Goal: Task Accomplishment & Management: Use online tool/utility

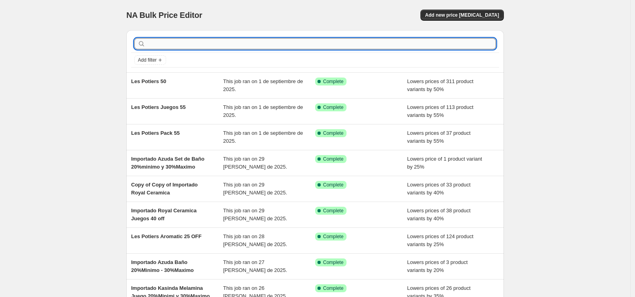
click at [319, 46] on input "text" at bounding box center [321, 43] width 349 height 11
type input "importa"
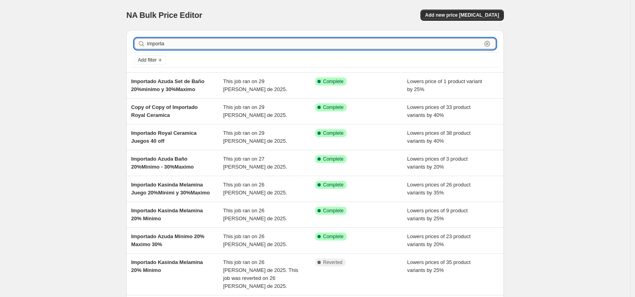
click at [221, 48] on input "importa" at bounding box center [314, 43] width 335 height 11
type input "importado azuda jue"
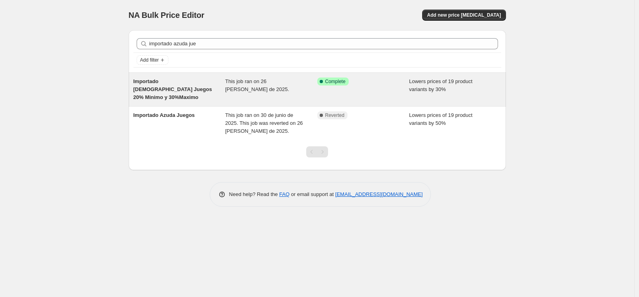
click at [181, 87] on span "Importado Azuda Juegos 20% Minimo y 30%Maximo" at bounding box center [173, 89] width 79 height 22
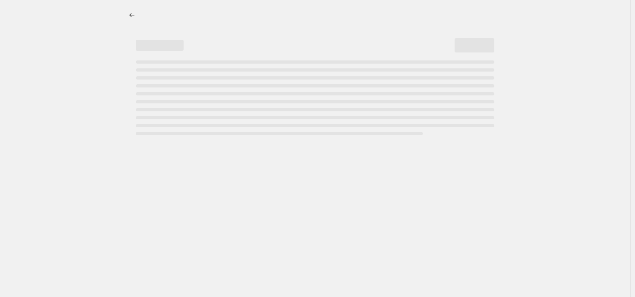
select select "percentage"
select select "vendor"
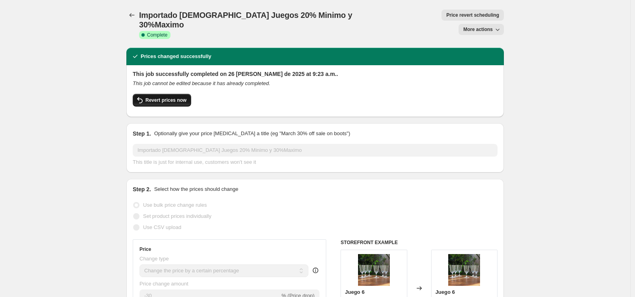
click at [170, 97] on span "Revert prices now" at bounding box center [165, 100] width 41 height 6
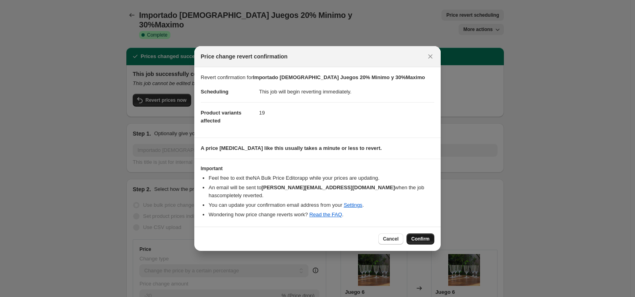
click at [415, 236] on span "Confirm" at bounding box center [420, 239] width 18 height 6
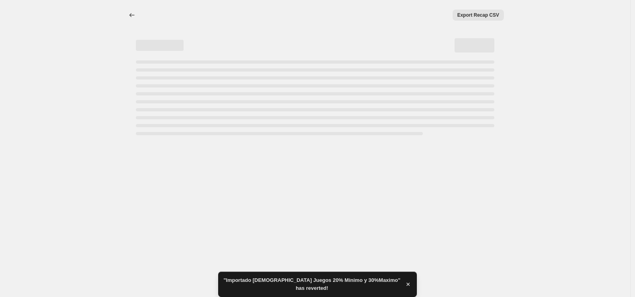
select select "percentage"
select select "vendor"
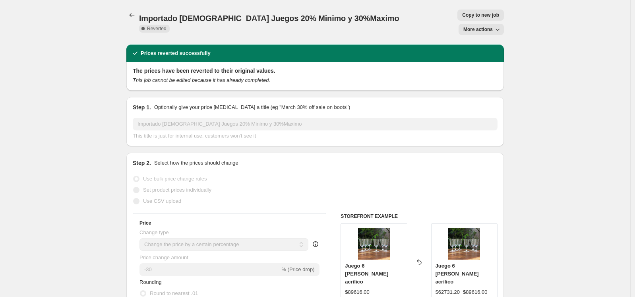
click at [462, 15] on span "Copy to new job" at bounding box center [480, 15] width 37 height 6
select select "percentage"
select select "vendor"
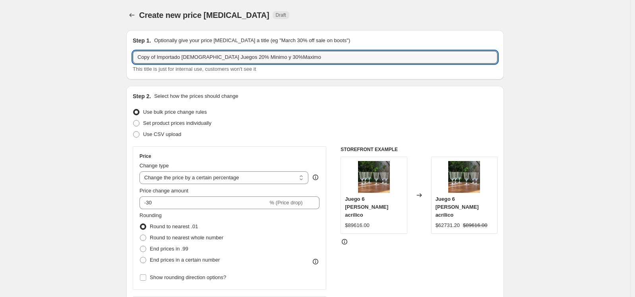
drag, startPoint x: 159, startPoint y: 56, endPoint x: 114, endPoint y: 52, distance: 44.6
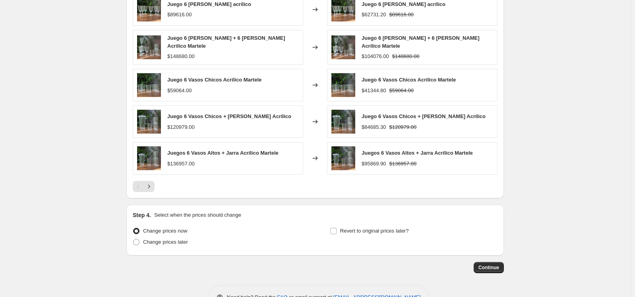
scroll to position [587, 0]
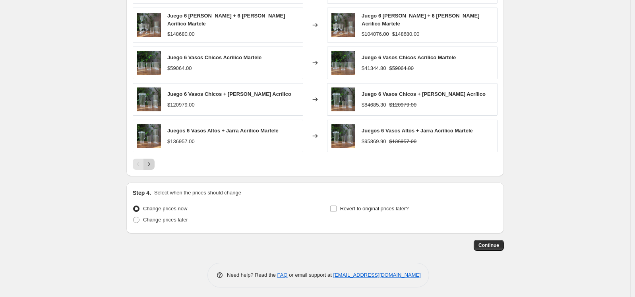
type input "Importado Azuda Juegos 20% Minimo y 30%Maximo"
click at [151, 163] on icon "Next" at bounding box center [149, 164] width 8 height 8
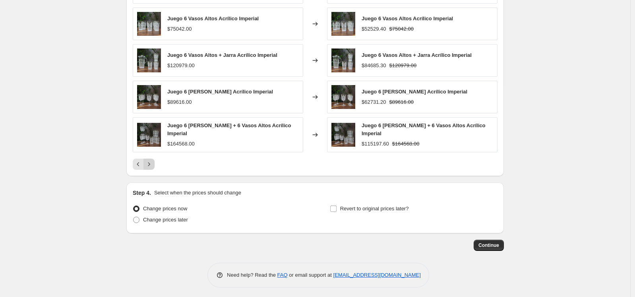
click at [151, 163] on icon "Next" at bounding box center [149, 164] width 8 height 8
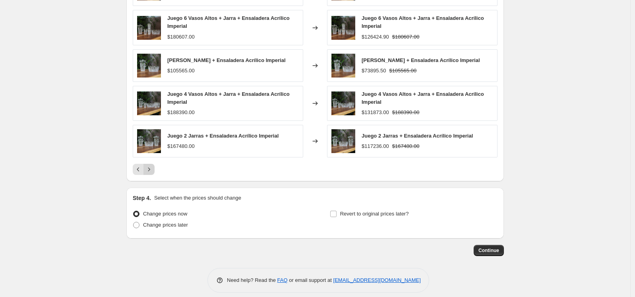
click at [150, 168] on icon "Next" at bounding box center [149, 169] width 8 height 8
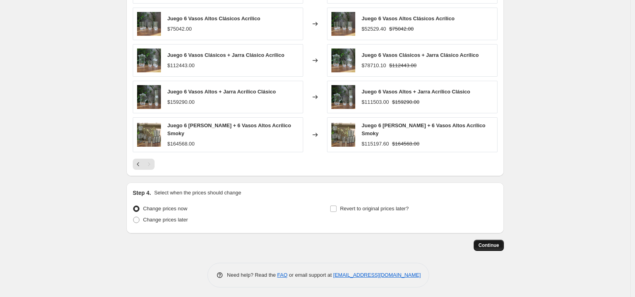
click at [490, 242] on span "Continue" at bounding box center [488, 245] width 21 height 6
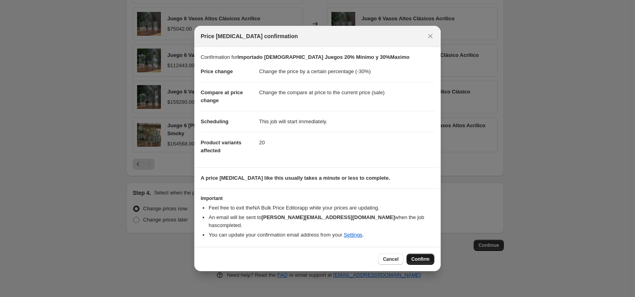
click at [410, 254] on button "Confirm" at bounding box center [420, 259] width 28 height 11
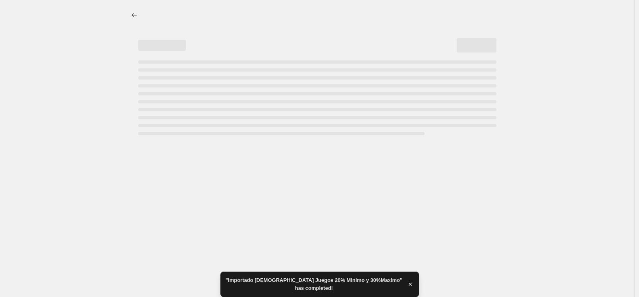
select select "percentage"
select select "vendor"
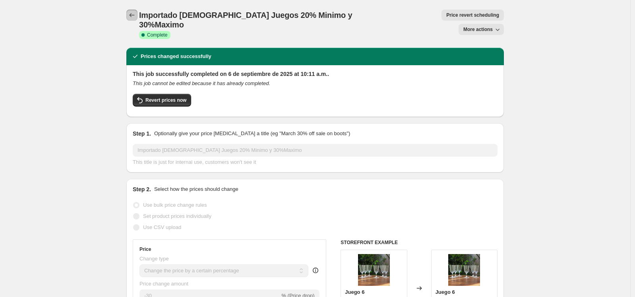
click at [134, 17] on icon "Price change jobs" at bounding box center [132, 15] width 8 height 8
